Goal: Information Seeking & Learning: Learn about a topic

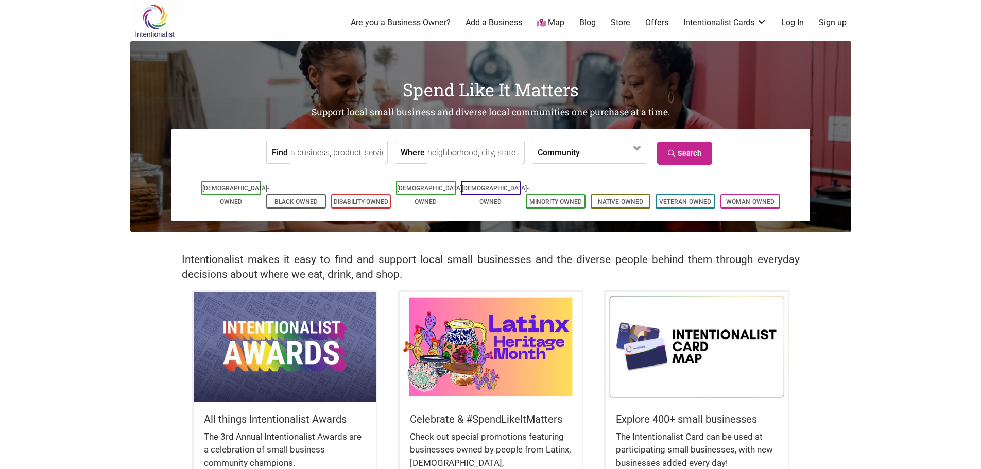
click at [332, 154] on input "Find" at bounding box center [338, 152] width 94 height 23
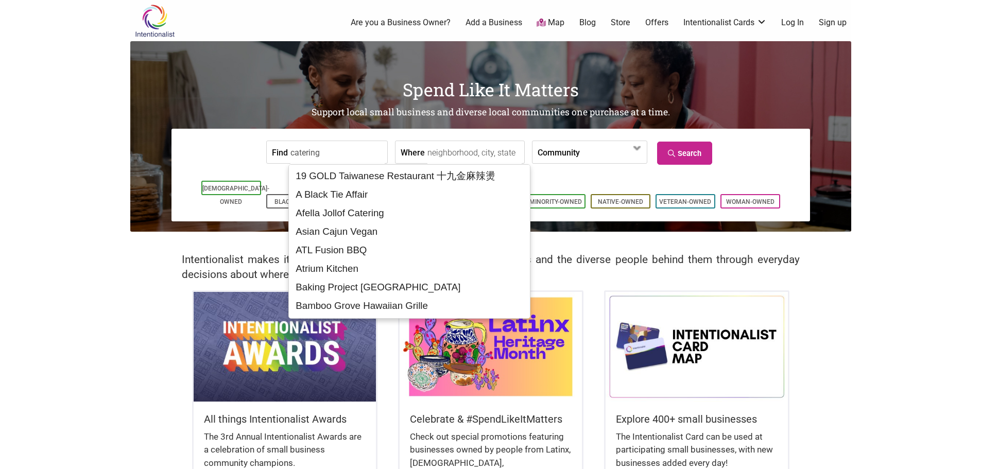
type input "catering"
click at [442, 158] on input "Where" at bounding box center [475, 152] width 94 height 23
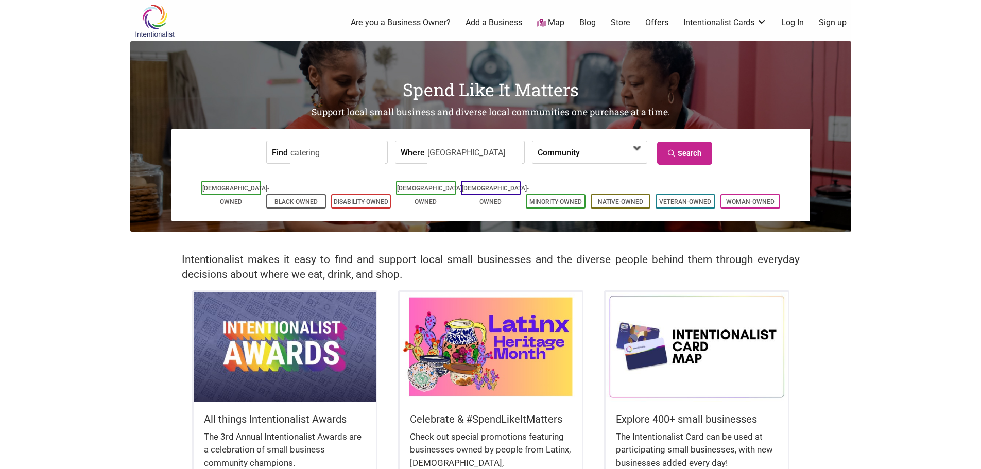
type input "[GEOGRAPHIC_DATA]"
click at [610, 150] on span at bounding box center [609, 153] width 44 height 18
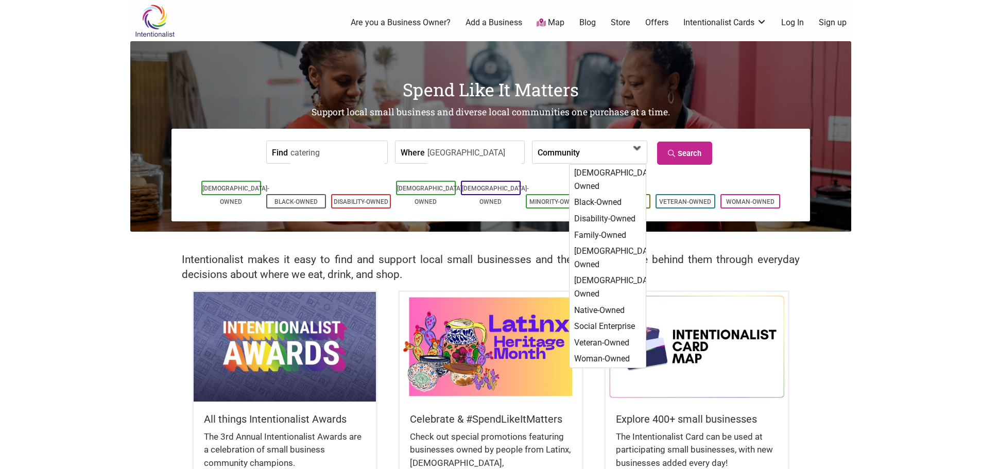
click at [610, 150] on span at bounding box center [609, 153] width 44 height 18
click at [669, 150] on icon at bounding box center [673, 153] width 10 height 7
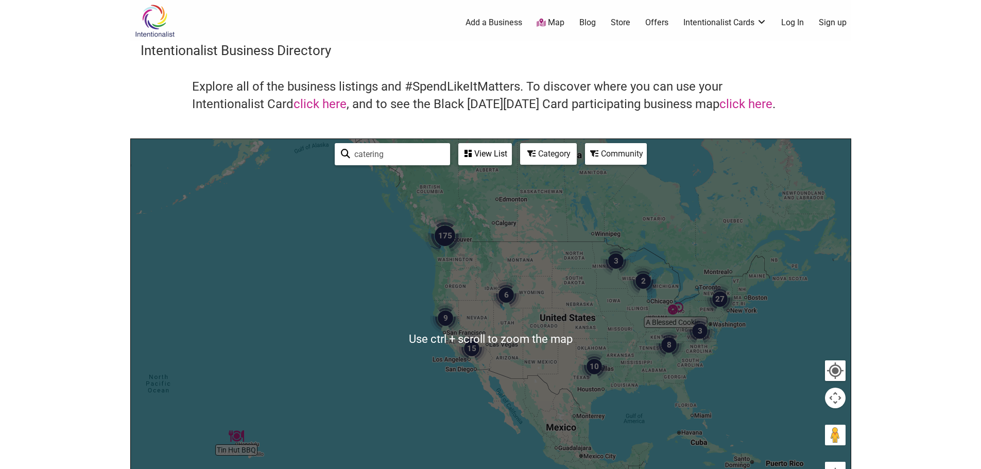
click at [521, 246] on div at bounding box center [491, 339] width 720 height 401
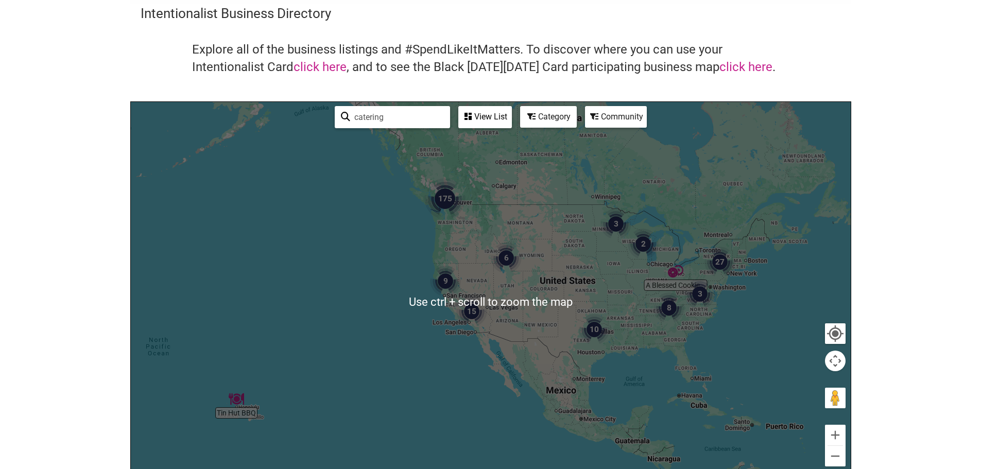
scroll to position [52, 0]
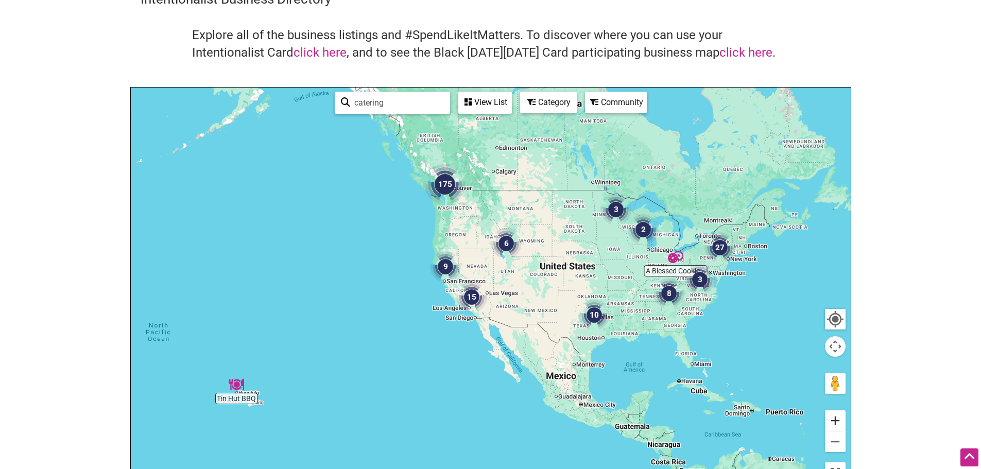
click at [840, 423] on button "Zoom in" at bounding box center [835, 421] width 21 height 21
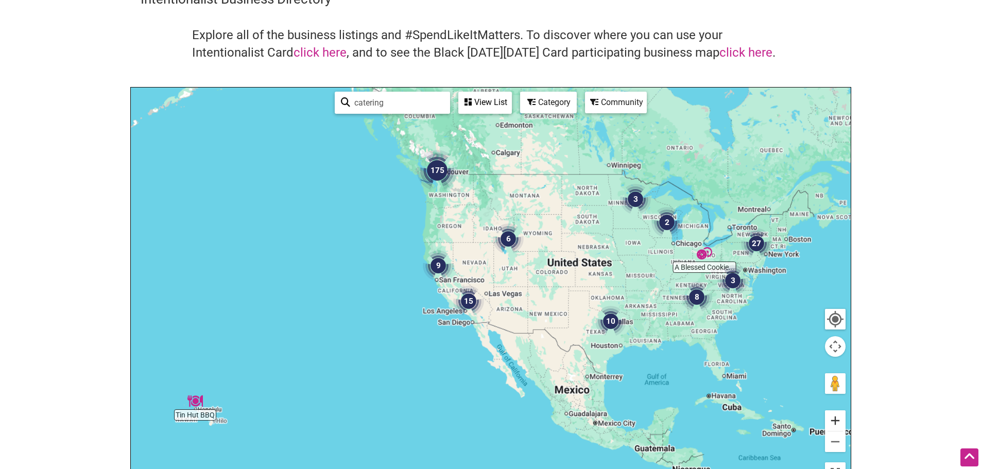
click at [840, 423] on button "Zoom in" at bounding box center [835, 421] width 21 height 21
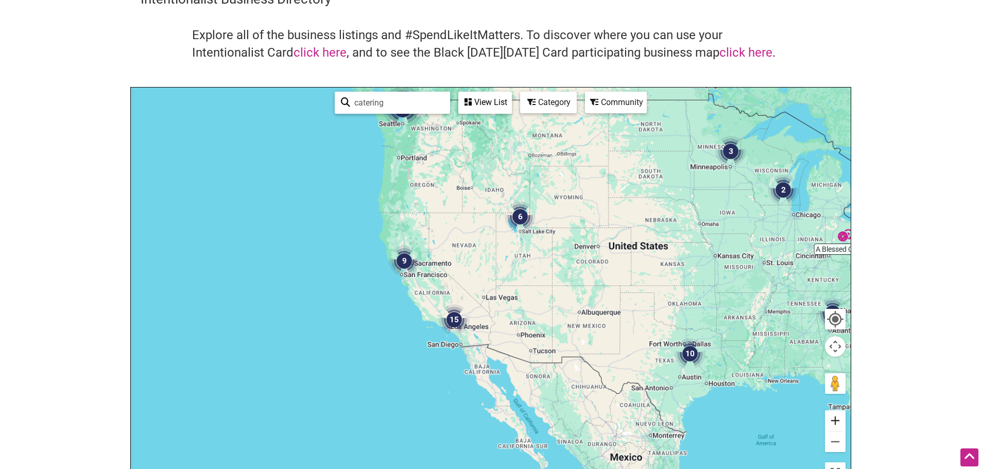
click at [840, 423] on button "Zoom in" at bounding box center [835, 421] width 21 height 21
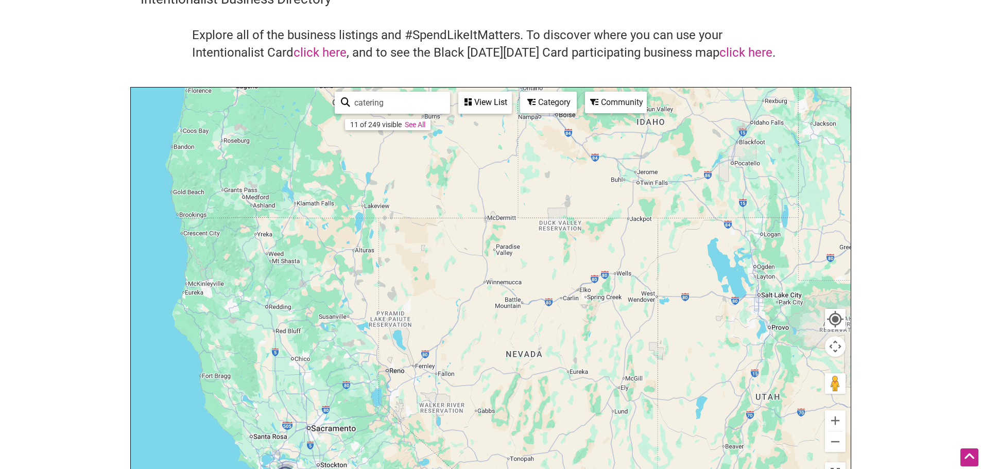
drag, startPoint x: 497, startPoint y: 250, endPoint x: 657, endPoint y: 493, distance: 291.2
click at [657, 418] on html "× Menu 0 Add a Business Map Blog Store Offers Intentionalist Cards Buy Black Ca…" at bounding box center [490, 182] width 981 height 469
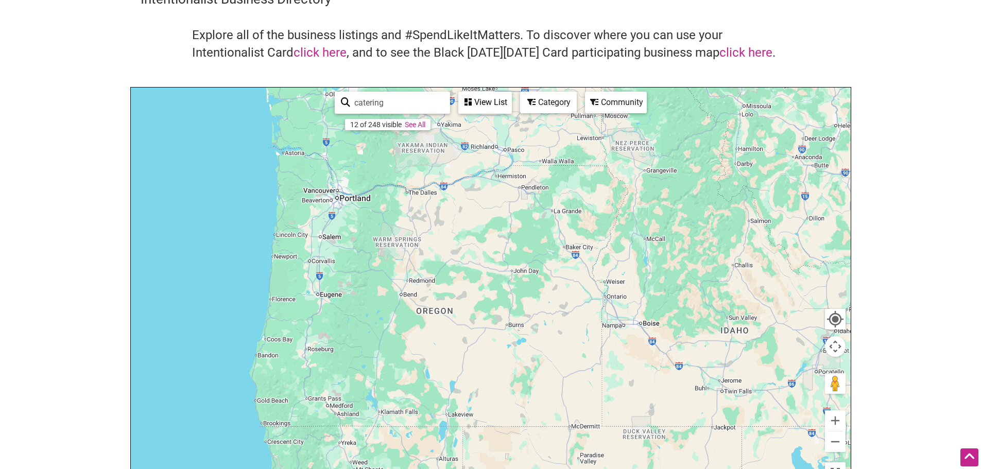
drag, startPoint x: 371, startPoint y: 167, endPoint x: 443, endPoint y: 390, distance: 234.4
click at [443, 390] on div at bounding box center [491, 288] width 720 height 401
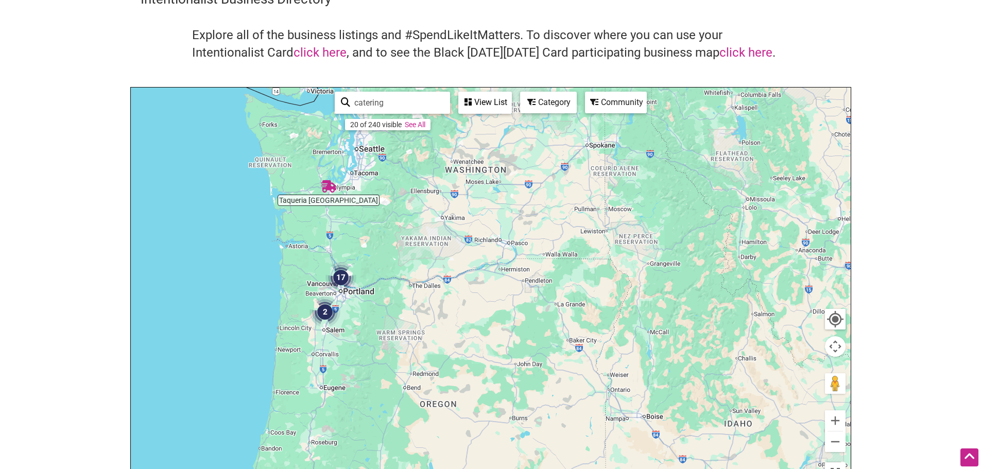
drag, startPoint x: 370, startPoint y: 175, endPoint x: 373, endPoint y: 275, distance: 100.5
click at [373, 275] on div at bounding box center [491, 288] width 720 height 401
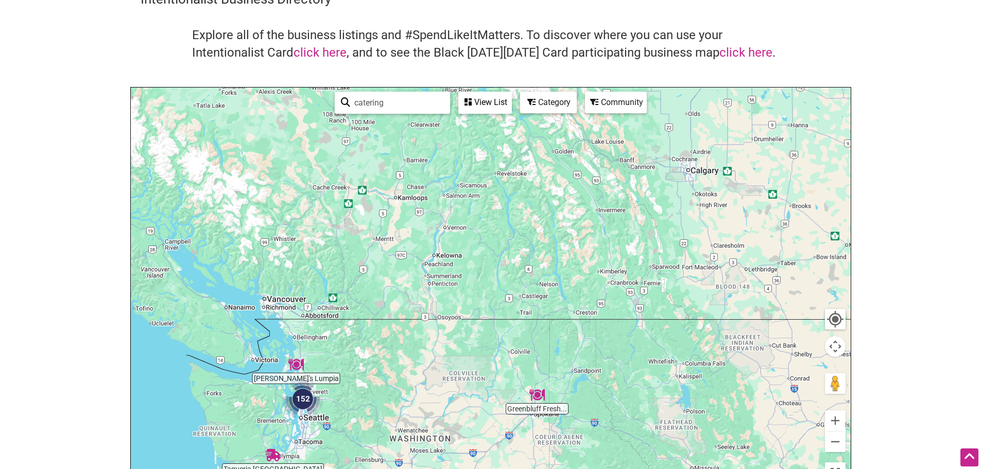
drag, startPoint x: 381, startPoint y: 218, endPoint x: 326, endPoint y: 489, distance: 277.1
click at [326, 418] on html "× Menu 0 Add a Business Map Blog Store Offers Intentionalist Cards Buy Black Ca…" at bounding box center [490, 182] width 981 height 469
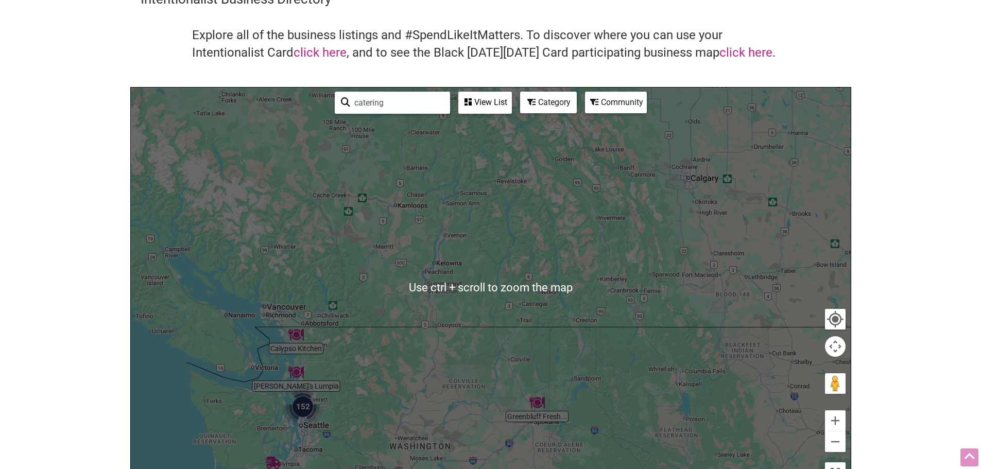
scroll to position [0, 0]
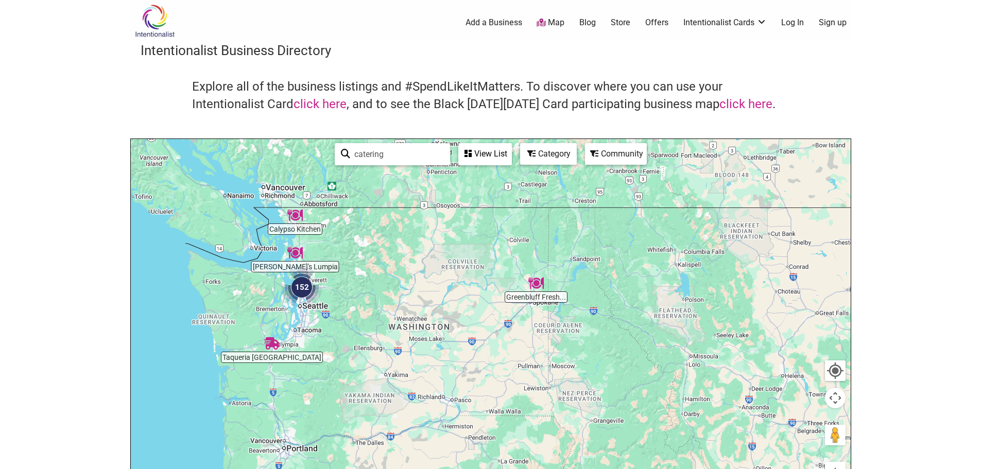
drag, startPoint x: 403, startPoint y: 411, endPoint x: 402, endPoint y: 237, distance: 173.6
click at [402, 237] on div at bounding box center [491, 339] width 720 height 401
drag, startPoint x: 929, startPoint y: 411, endPoint x: 904, endPoint y: 257, distance: 156.1
click at [904, 257] on body "× Menu 0 Add a Business Map Blog Store Offers Intentionalist Cards Buy Black Ca…" at bounding box center [490, 234] width 981 height 469
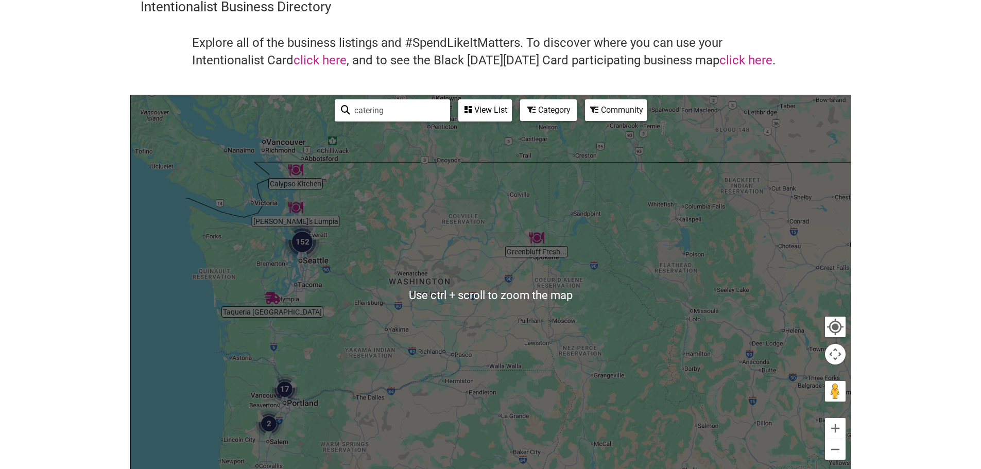
scroll to position [52, 0]
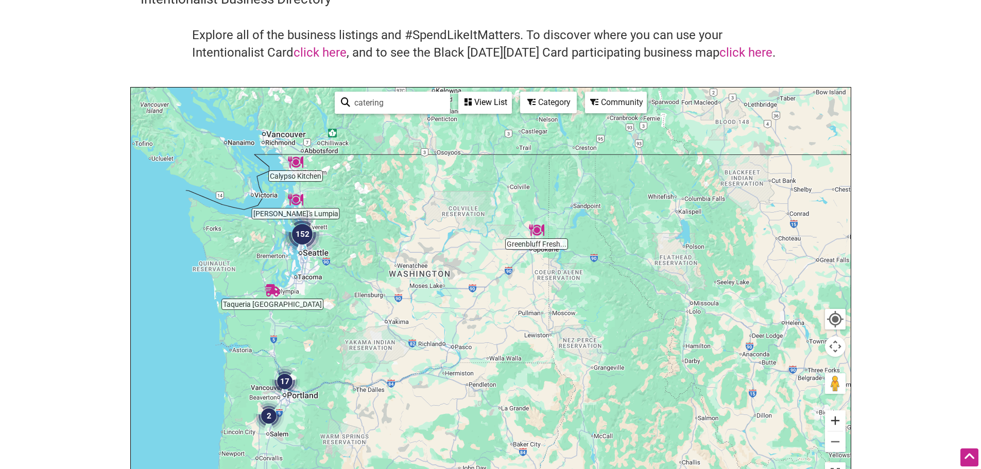
click at [832, 414] on button "Zoom in" at bounding box center [835, 421] width 21 height 21
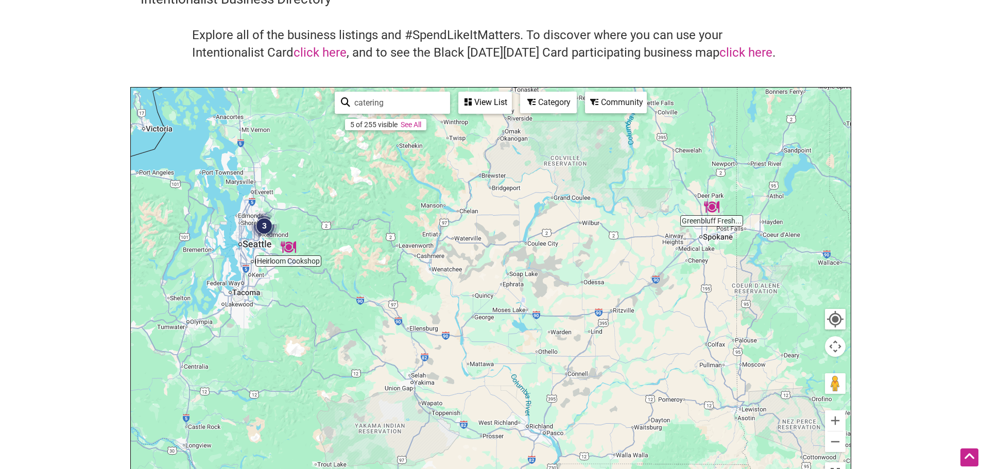
drag, startPoint x: 662, startPoint y: 355, endPoint x: 793, endPoint y: 381, distance: 133.3
click at [793, 381] on div at bounding box center [491, 288] width 720 height 401
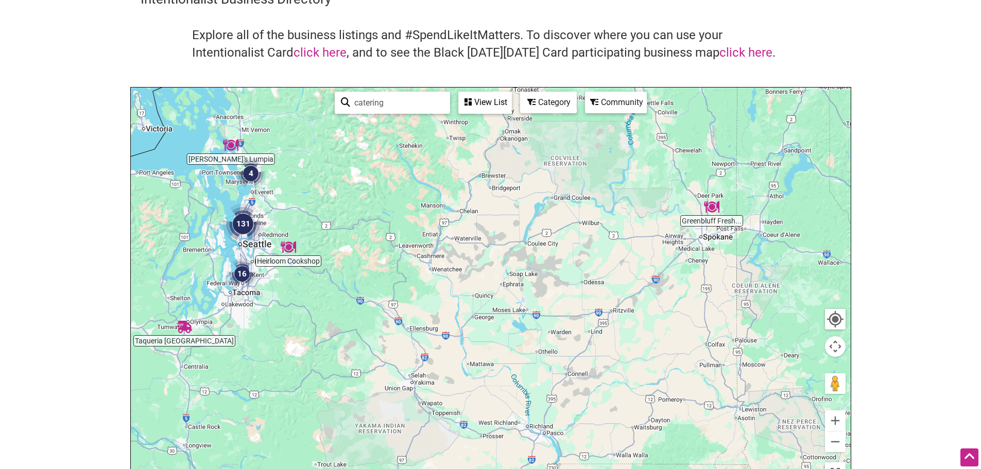
click at [244, 224] on img "131" at bounding box center [243, 223] width 41 height 41
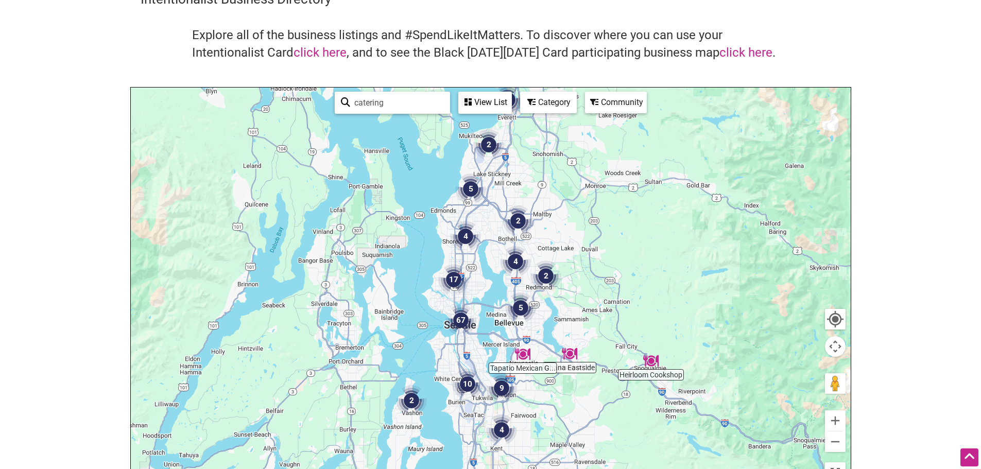
click at [454, 276] on img "17" at bounding box center [453, 279] width 31 height 31
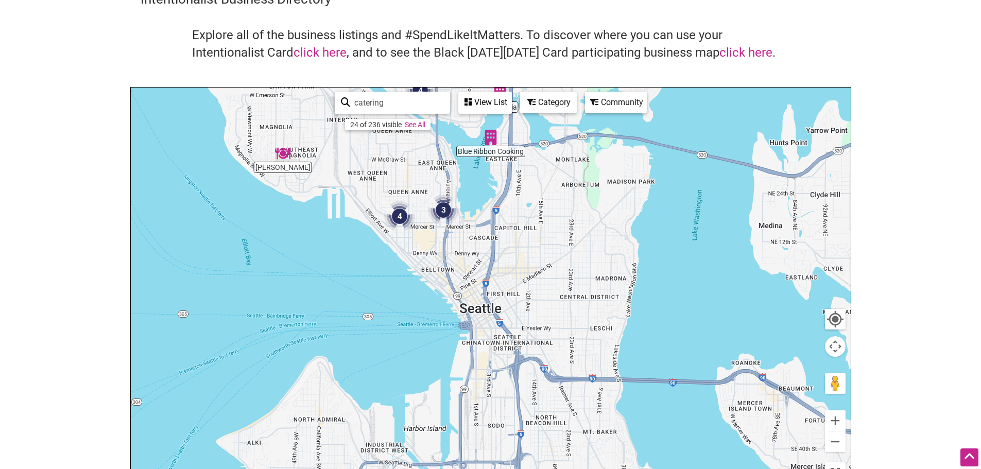
drag, startPoint x: 510, startPoint y: 180, endPoint x: 428, endPoint y: -54, distance: 248.1
click at [428, 0] on html "× Menu 0 Add a Business Map Blog Store Offers Intentionalist Cards Buy Black Ca…" at bounding box center [490, 182] width 981 height 469
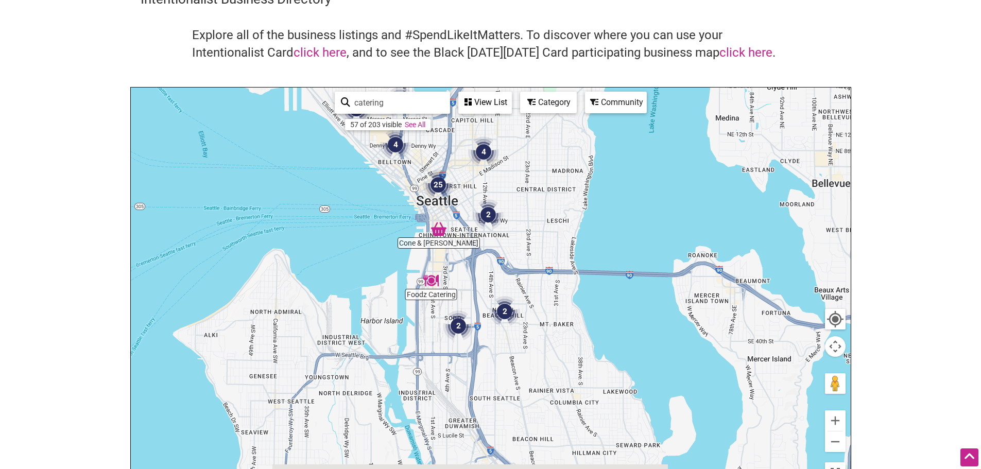
drag, startPoint x: 571, startPoint y: 400, endPoint x: 531, endPoint y: 275, distance: 131.1
click at [531, 275] on div "To navigate, press the arrow keys." at bounding box center [491, 288] width 720 height 401
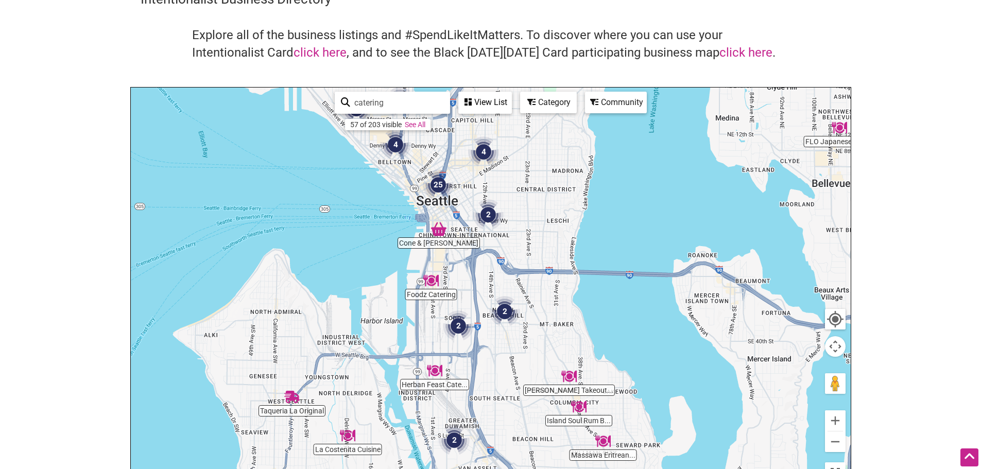
click at [504, 314] on img "2" at bounding box center [504, 311] width 31 height 31
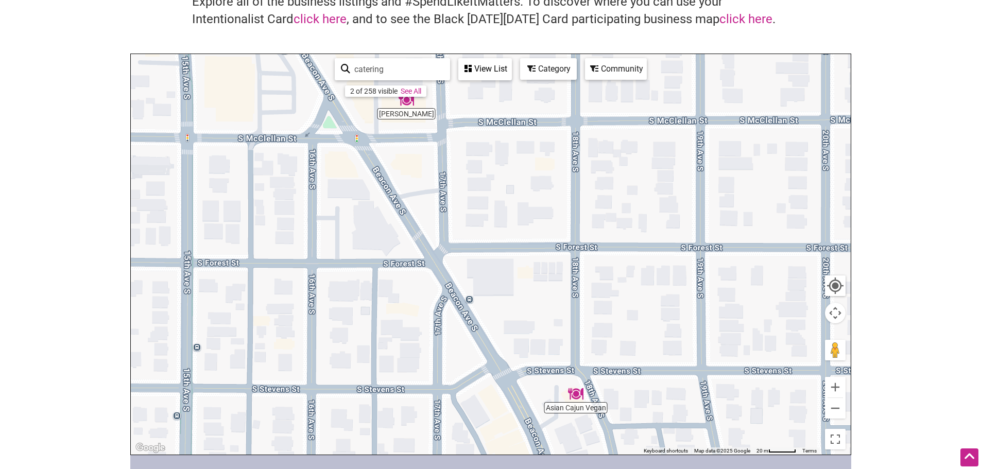
scroll to position [0, 0]
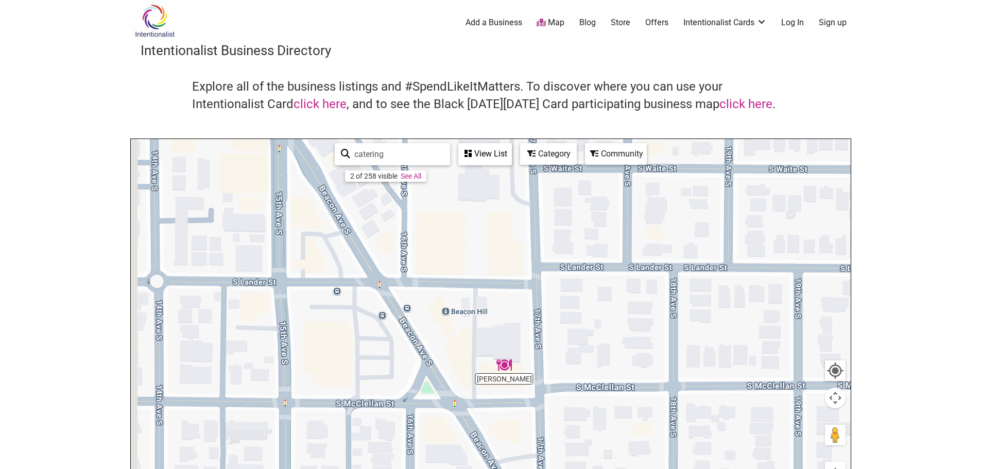
drag, startPoint x: 551, startPoint y: 311, endPoint x: 655, endPoint y: 493, distance: 210.0
click at [655, 469] on html "× Menu 0 Add a Business Map Blog Store Offers Intentionalist Cards Buy Black Ca…" at bounding box center [490, 234] width 981 height 469
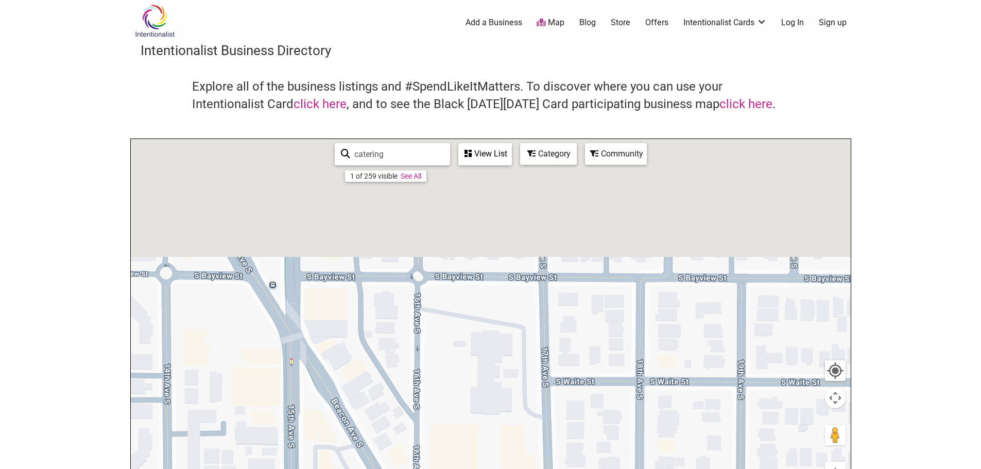
drag, startPoint x: 637, startPoint y: 272, endPoint x: 663, endPoint y: 493, distance: 223.1
click at [663, 469] on html "× Menu 0 Add a Business Map Blog Store Offers Intentionalist Cards Buy Black Ca…" at bounding box center [490, 234] width 981 height 469
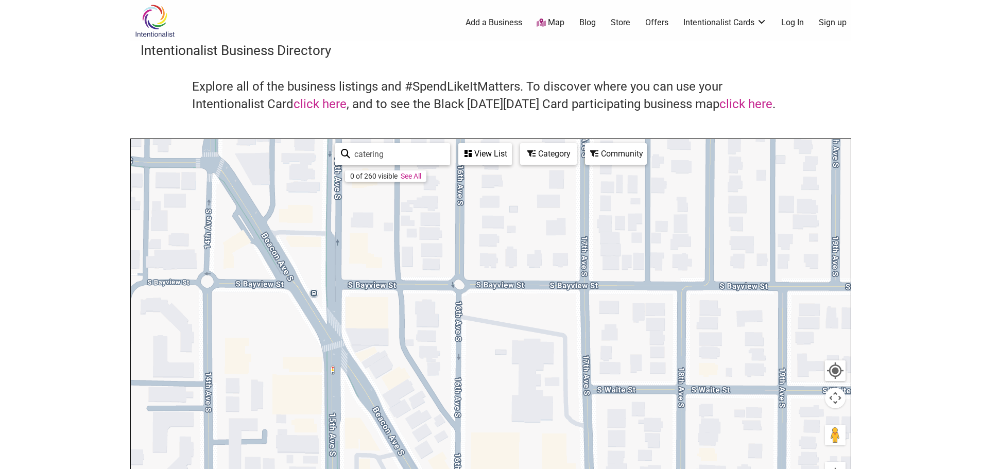
click at [493, 154] on div "View List" at bounding box center [485, 154] width 52 height 20
click at [412, 184] on div "View List" at bounding box center [423, 185] width 185 height 20
click at [484, 155] on div "View List" at bounding box center [485, 154] width 52 height 20
click at [397, 185] on icon at bounding box center [400, 184] width 7 height 8
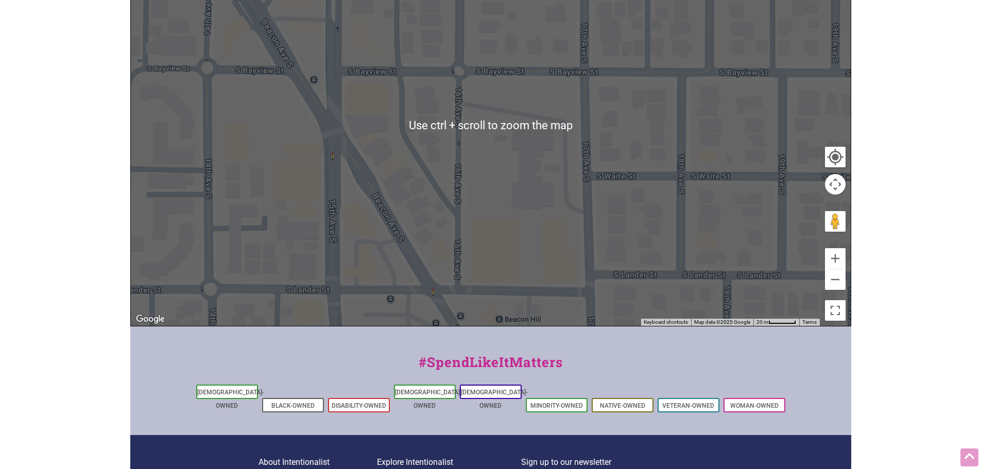
scroll to position [316, 0]
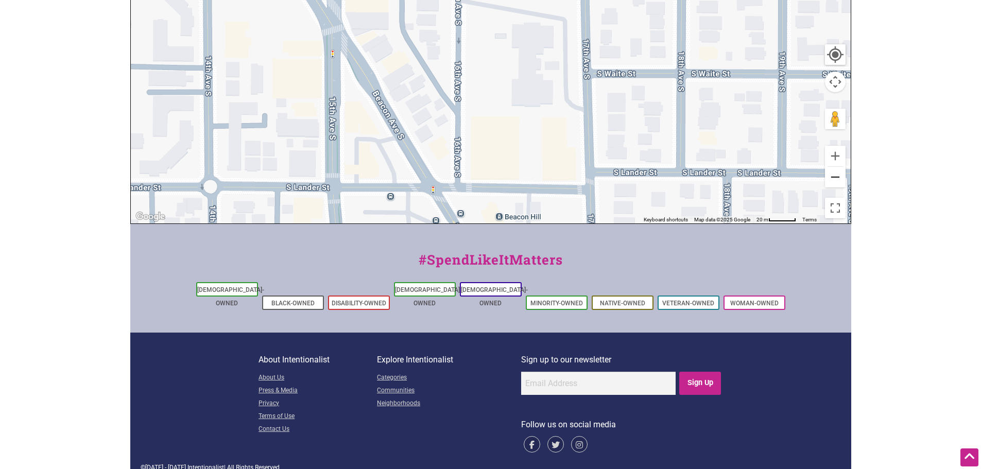
click at [837, 184] on button "Zoom out" at bounding box center [835, 177] width 21 height 21
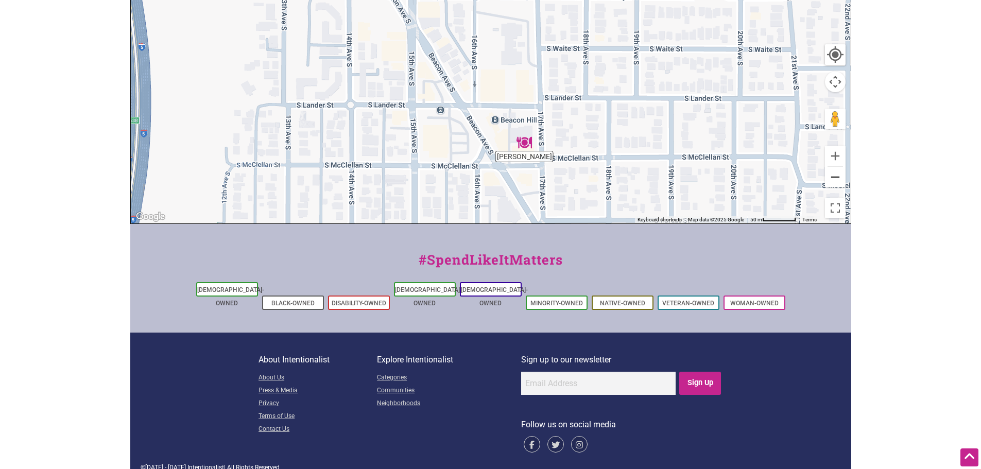
click at [837, 184] on button "Zoom out" at bounding box center [835, 177] width 21 height 21
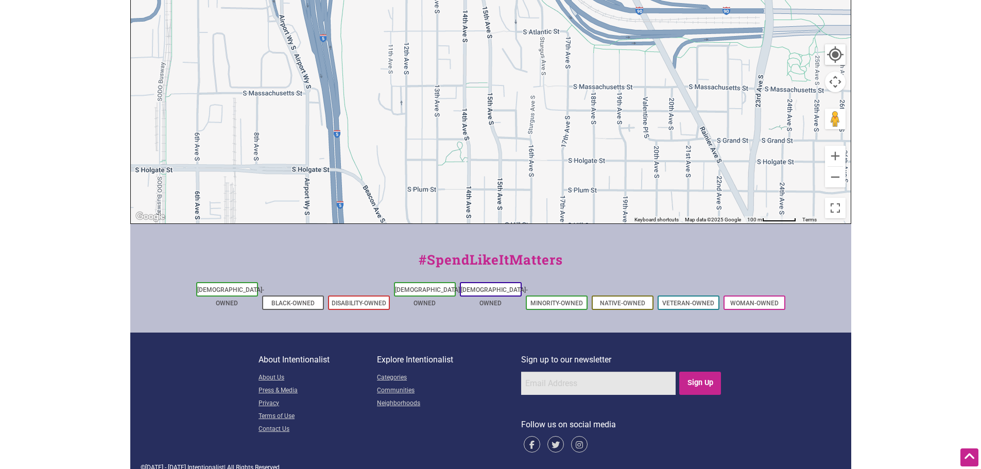
drag, startPoint x: 605, startPoint y: 113, endPoint x: 651, endPoint y: 454, distance: 344.0
click at [651, 454] on div "Intentionalist Spend like it matters 0 Add a Business Map Blog Store Offers Int…" at bounding box center [490, 83] width 721 height 799
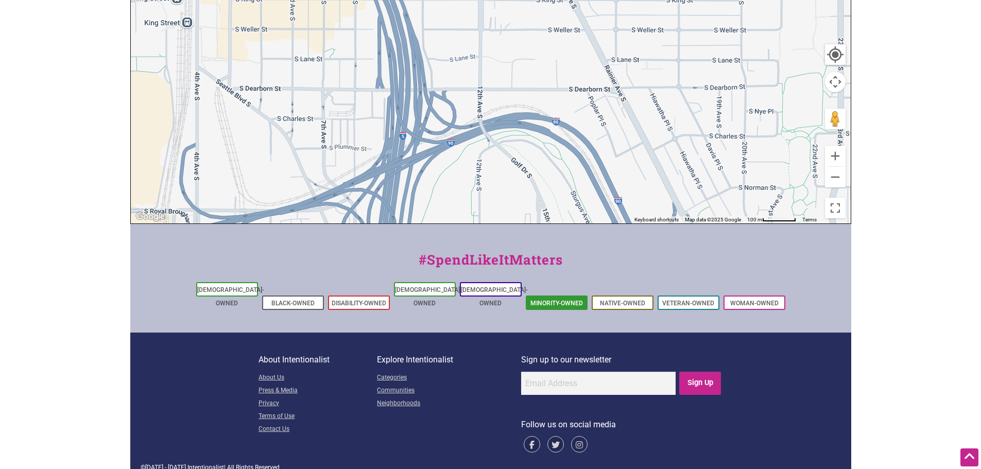
drag, startPoint x: 514, startPoint y: 41, endPoint x: 580, endPoint y: 292, distance: 259.3
click at [580, 292] on div "Intentionalist Spend like it matters 0 Add a Business Map Blog Store Offers Int…" at bounding box center [490, 83] width 721 height 799
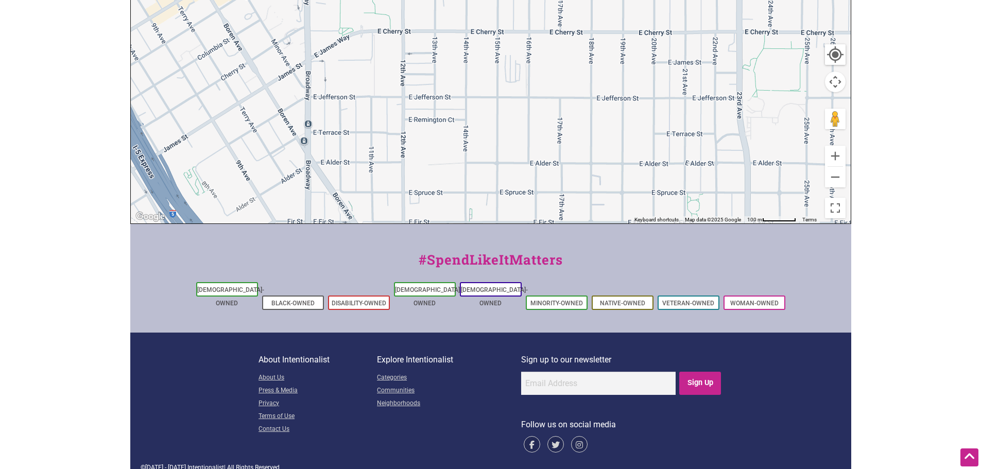
drag, startPoint x: 714, startPoint y: 116, endPoint x: 652, endPoint y: 493, distance: 382.1
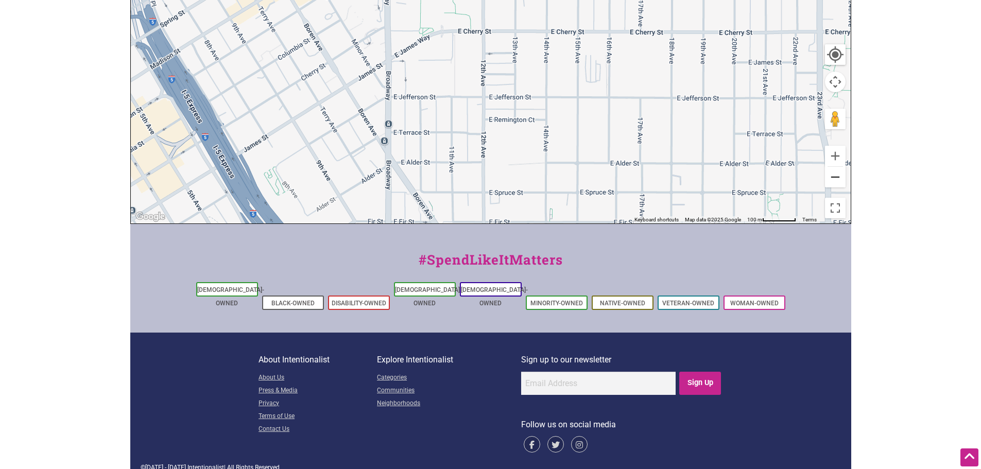
click at [829, 182] on button "Zoom out" at bounding box center [835, 177] width 21 height 21
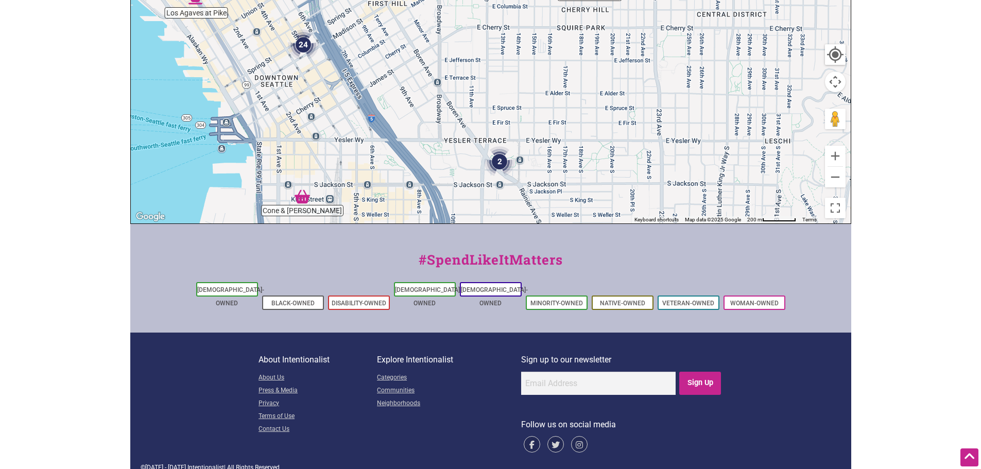
click at [505, 160] on img "2" at bounding box center [499, 161] width 31 height 31
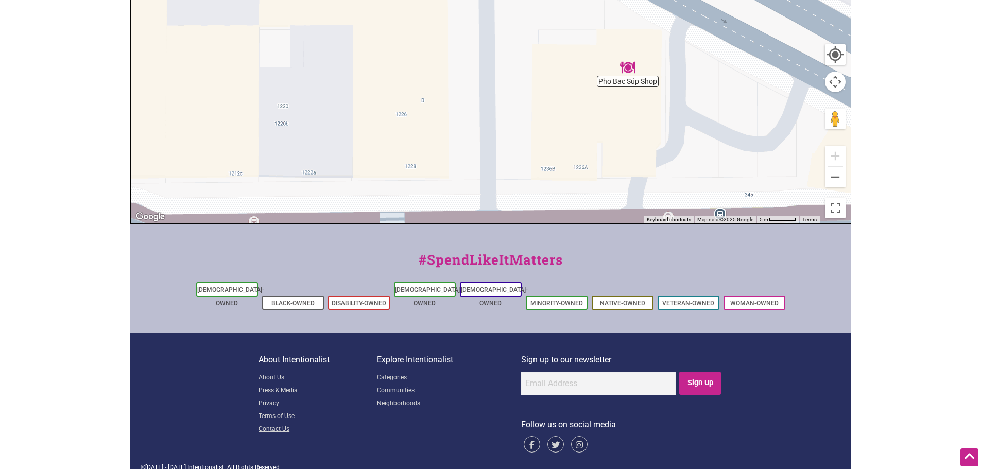
click at [846, 177] on div "To navigate, press the arrow keys." at bounding box center [491, 23] width 720 height 401
click at [833, 178] on button "Zoom out" at bounding box center [835, 177] width 21 height 21
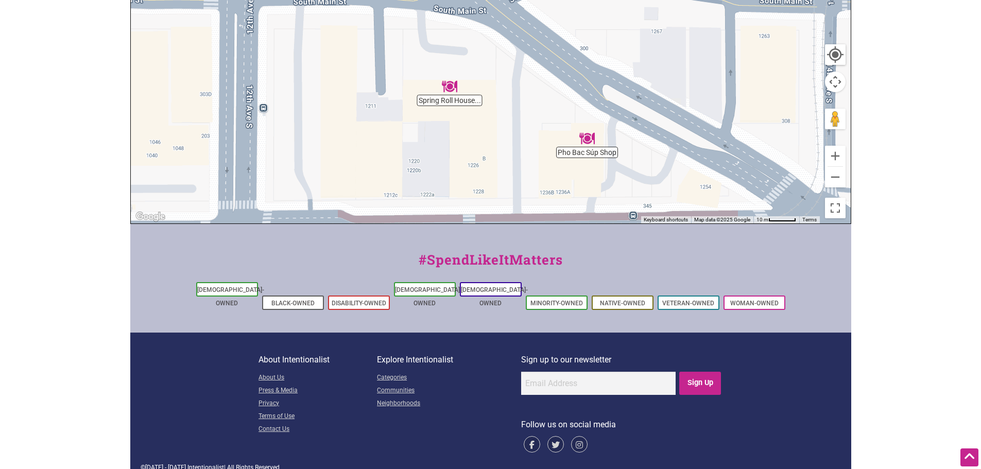
drag, startPoint x: 607, startPoint y: 66, endPoint x: 631, endPoint y: 164, distance: 100.2
click at [631, 164] on div "To navigate, press the arrow keys." at bounding box center [491, 23] width 720 height 401
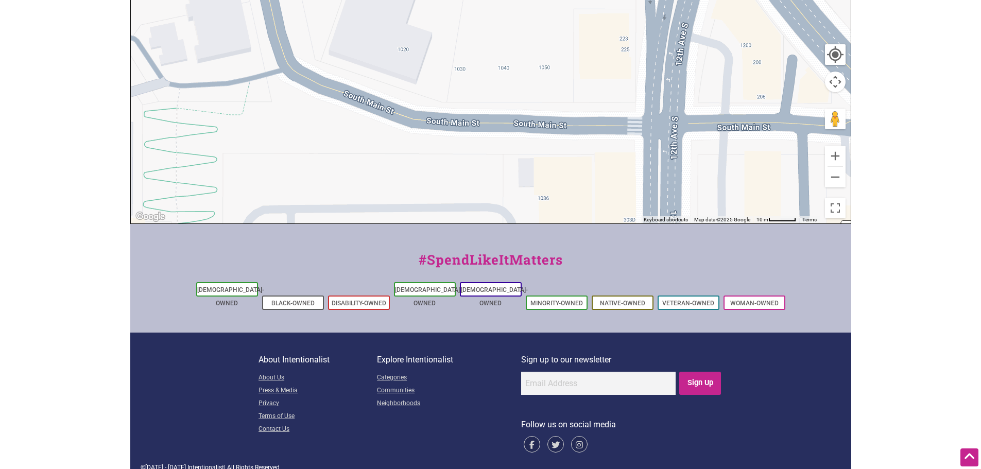
drag, startPoint x: 485, startPoint y: 196, endPoint x: 909, endPoint y: 321, distance: 441.6
click at [832, 177] on button "Zoom out" at bounding box center [835, 177] width 21 height 21
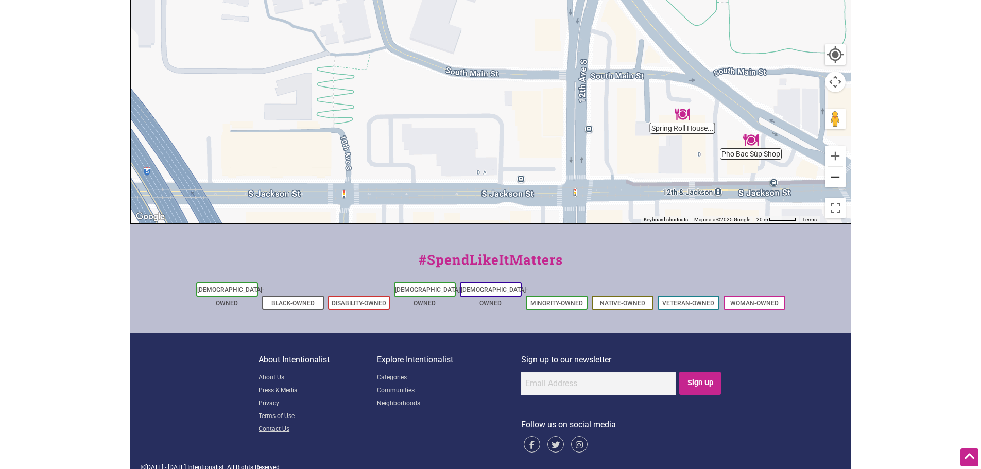
click at [832, 177] on button "Zoom out" at bounding box center [835, 177] width 21 height 21
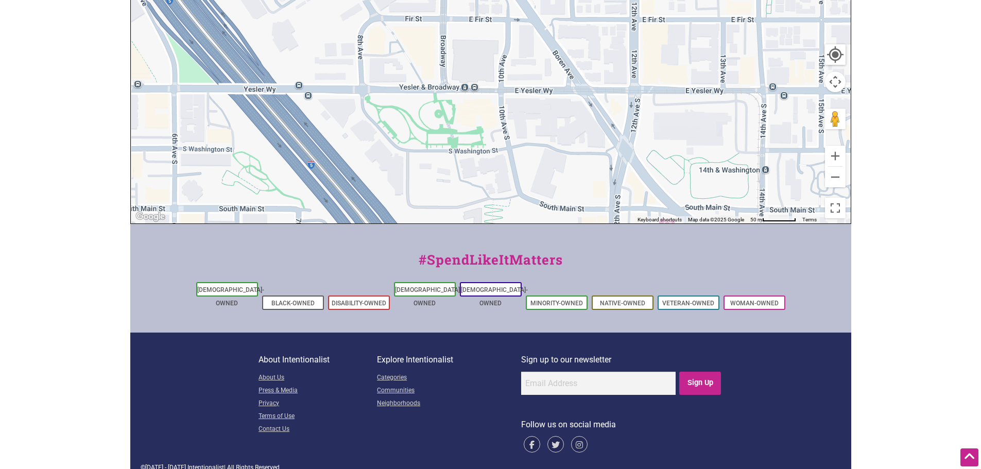
drag, startPoint x: 583, startPoint y: 104, endPoint x: 663, endPoint y: 266, distance: 180.4
click at [663, 266] on div "Intentionalist Spend like it matters 0 Add a Business Map Blog Store Offers Int…" at bounding box center [490, 83] width 721 height 799
click at [838, 188] on div "To navigate, press the arrow keys." at bounding box center [491, 23] width 720 height 401
click at [837, 172] on button "Zoom out" at bounding box center [835, 177] width 21 height 21
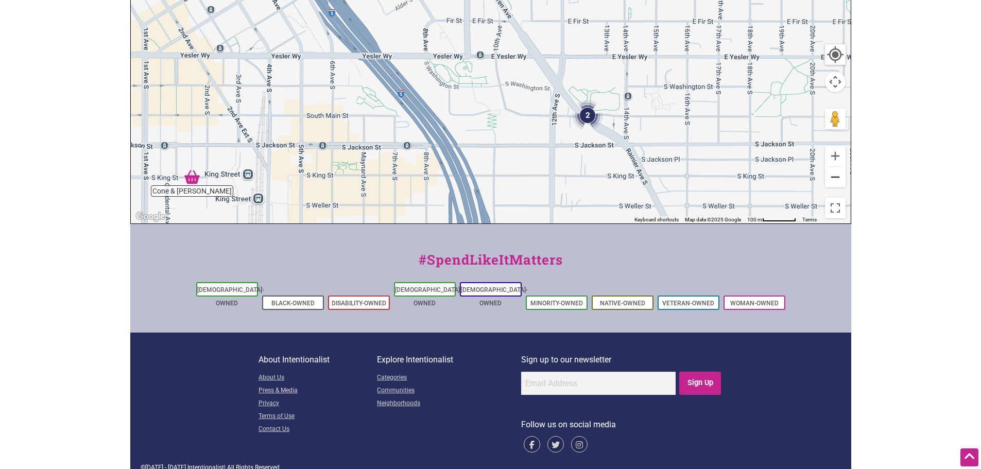
click at [837, 172] on button "Zoom out" at bounding box center [835, 177] width 21 height 21
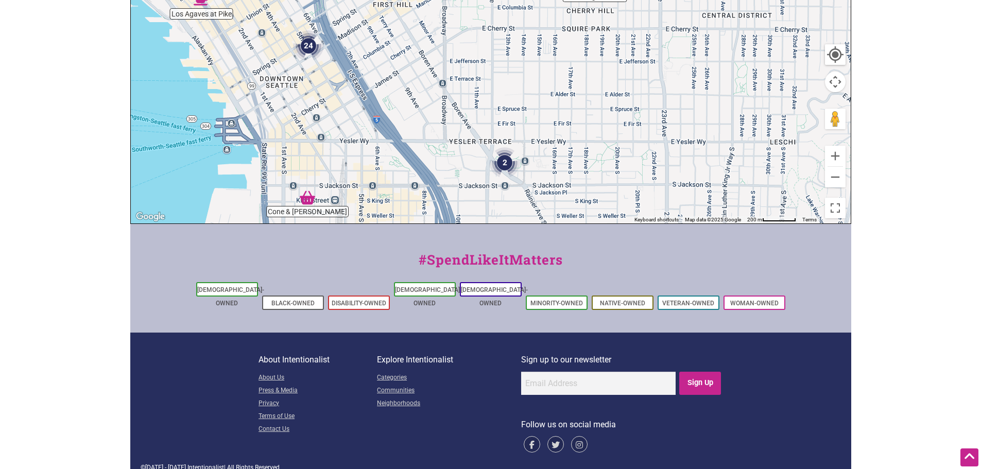
drag, startPoint x: 573, startPoint y: 37, endPoint x: 532, endPoint y: 144, distance: 114.8
click at [532, 144] on div "To navigate, press the arrow keys." at bounding box center [491, 23] width 720 height 401
click at [304, 40] on img "24" at bounding box center [307, 46] width 31 height 31
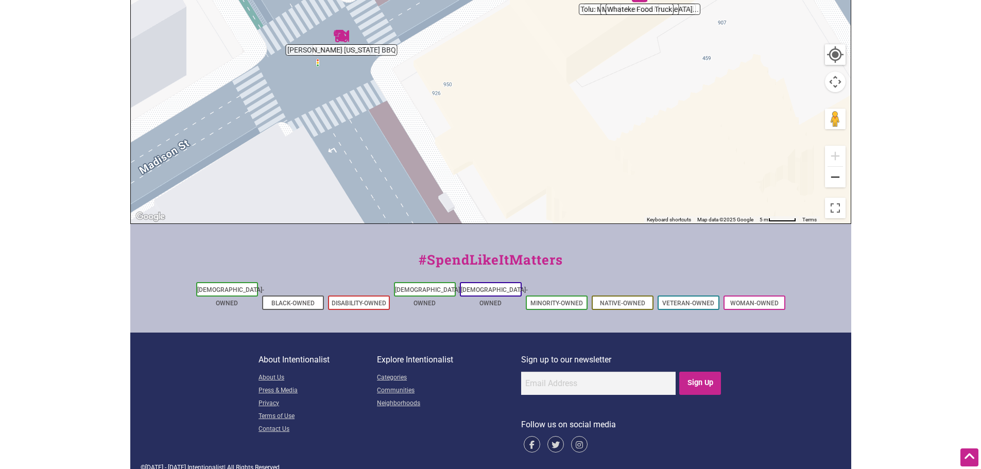
click at [837, 178] on button "Zoom out" at bounding box center [835, 177] width 21 height 21
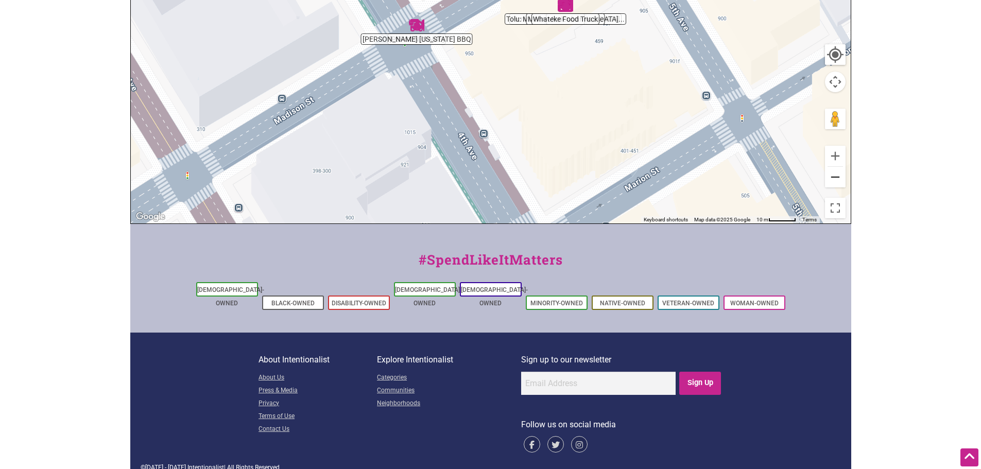
click at [836, 178] on button "Zoom out" at bounding box center [835, 177] width 21 height 21
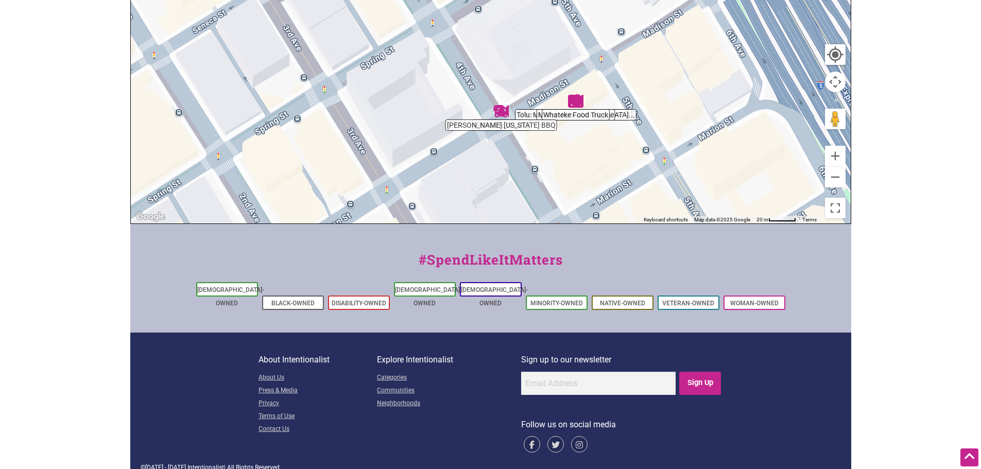
drag, startPoint x: 415, startPoint y: 99, endPoint x: 475, endPoint y: 166, distance: 90.5
click at [475, 166] on div "To navigate, press the arrow keys." at bounding box center [491, 23] width 720 height 401
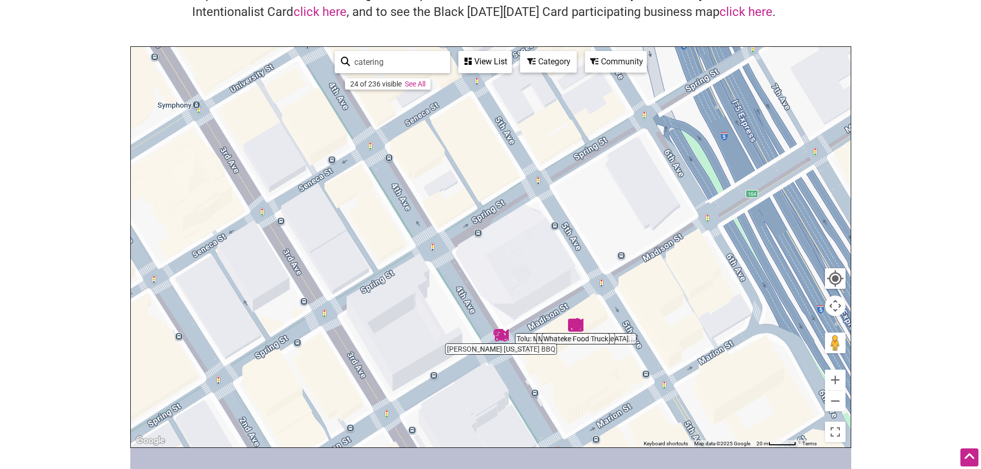
scroll to position [110, 0]
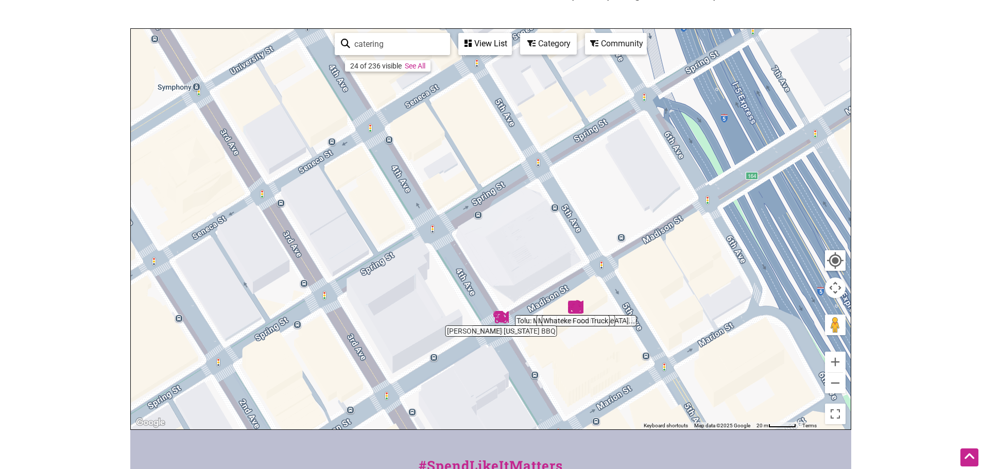
click at [416, 67] on link "See All" at bounding box center [415, 66] width 21 height 8
